Goal: Transaction & Acquisition: Purchase product/service

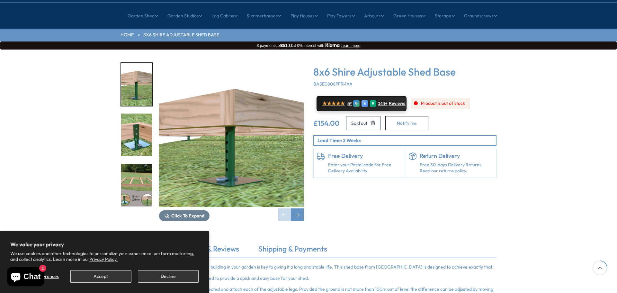
scroll to position [64, 0]
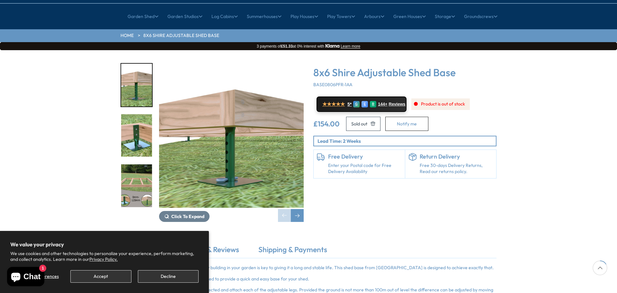
click at [141, 114] on img "2 / 5" at bounding box center [136, 135] width 31 height 43
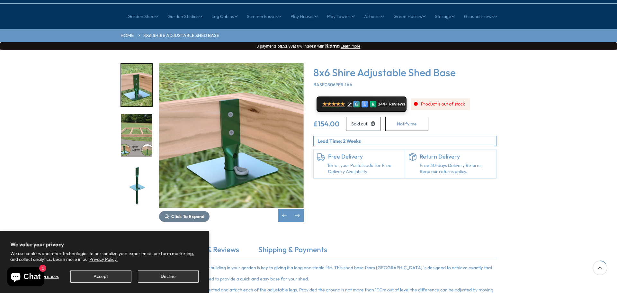
click at [132, 137] on img "3 / 5" at bounding box center [136, 135] width 31 height 43
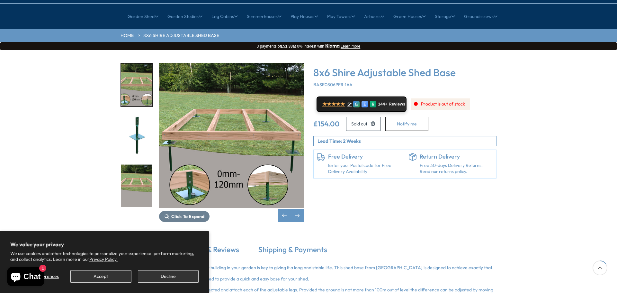
click at [134, 114] on img "4 / 5" at bounding box center [136, 135] width 31 height 43
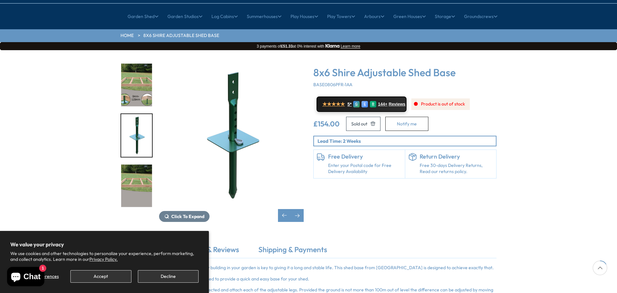
click at [134, 114] on img "4 / 5" at bounding box center [136, 135] width 31 height 43
click at [134, 73] on img "3 / 5" at bounding box center [136, 85] width 31 height 43
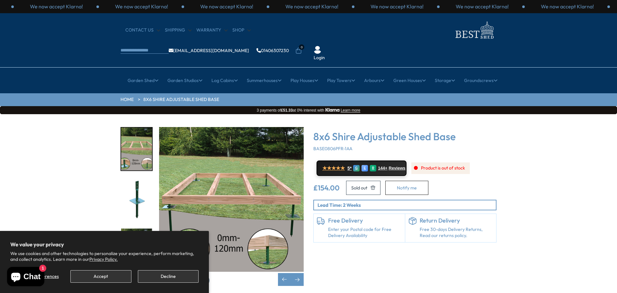
scroll to position [0, 0]
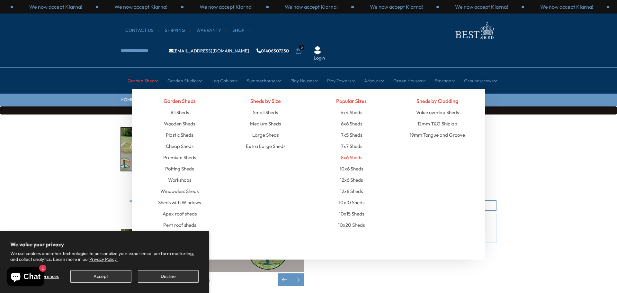
click at [359, 152] on link "8x6 Sheds" at bounding box center [351, 157] width 21 height 11
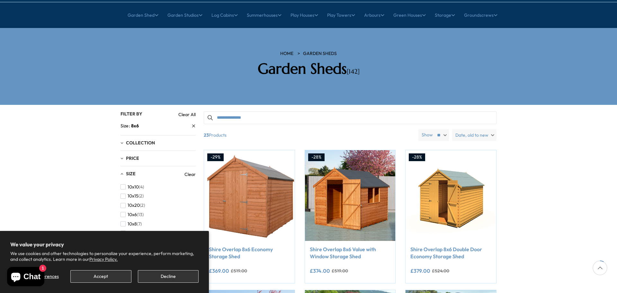
scroll to position [65, 0]
